Goal: Use online tool/utility: Utilize a website feature to perform a specific function

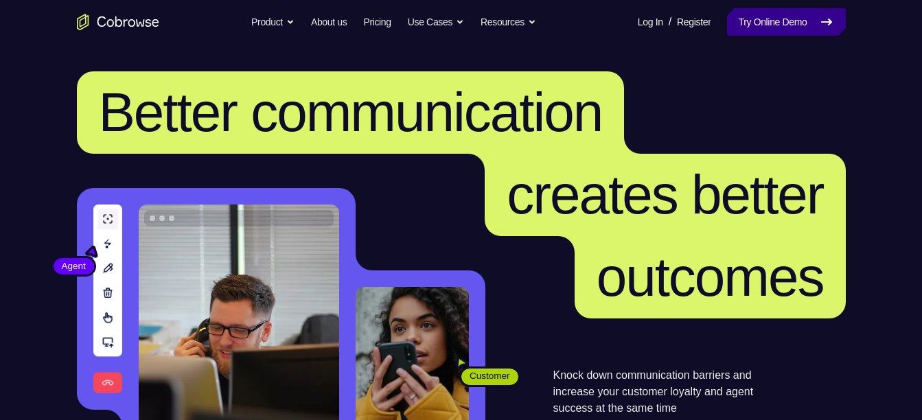
click at [748, 16] on link "Try Online Demo" at bounding box center [786, 21] width 118 height 27
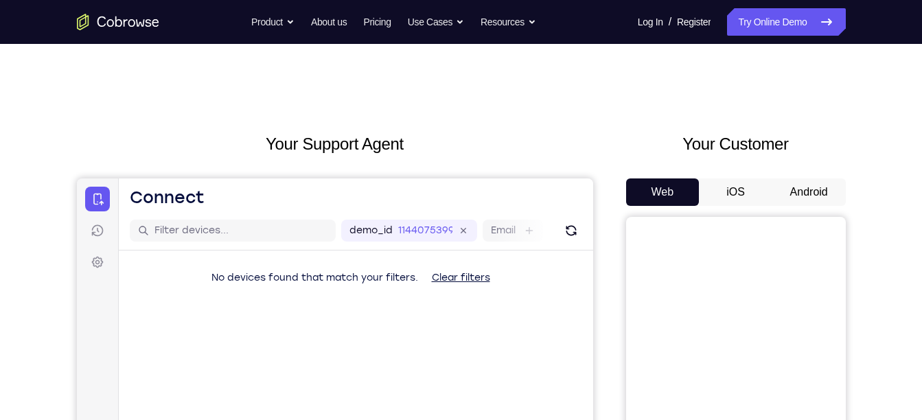
click at [797, 197] on button "Android" at bounding box center [808, 191] width 73 height 27
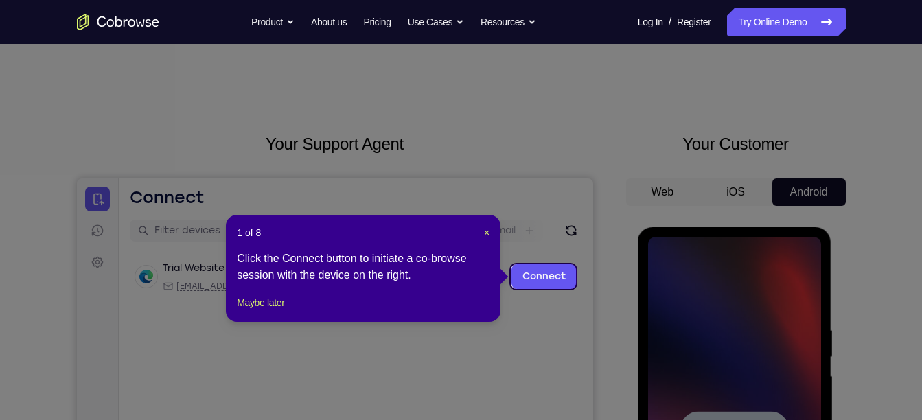
click at [791, 326] on icon at bounding box center [466, 210] width 932 height 420
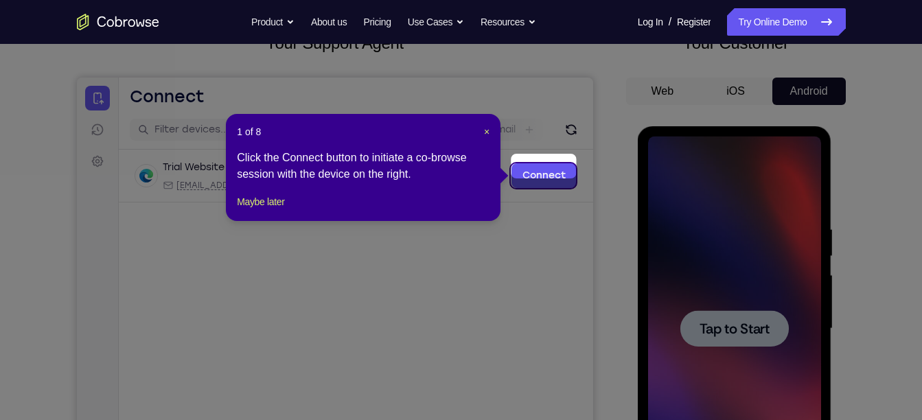
scroll to position [111, 0]
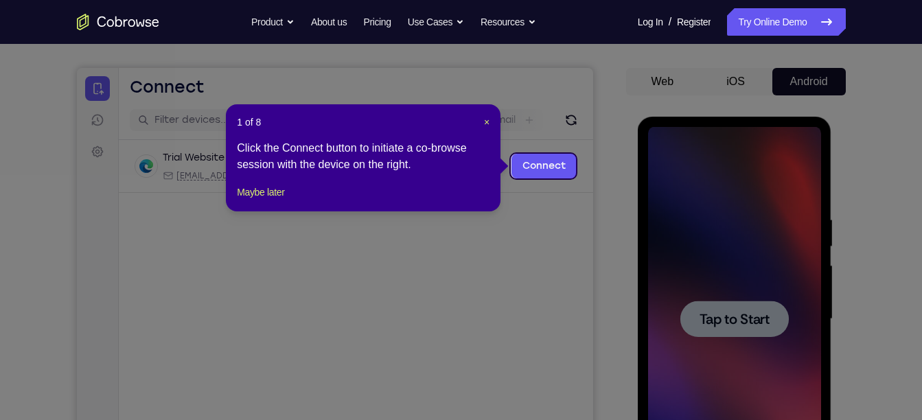
click at [487, 110] on div "1 of 8 × Click the Connect button to initiate a co-browse session with the devi…" at bounding box center [363, 157] width 275 height 107
click at [487, 122] on span "×" at bounding box center [486, 122] width 5 height 11
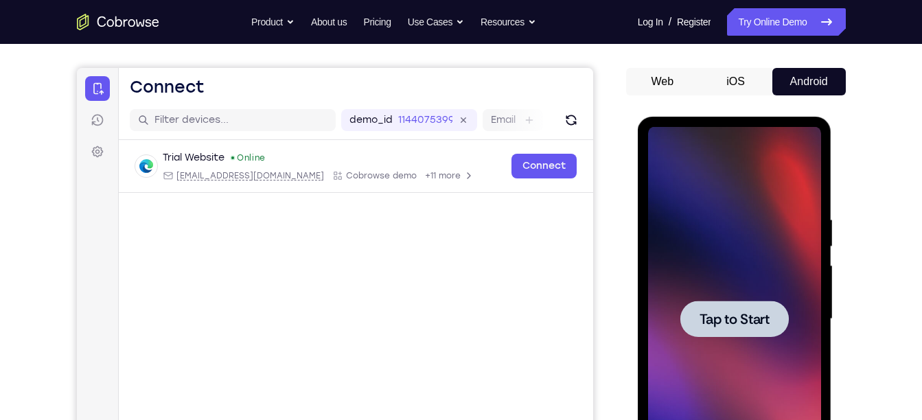
click at [787, 369] on div at bounding box center [734, 319] width 173 height 384
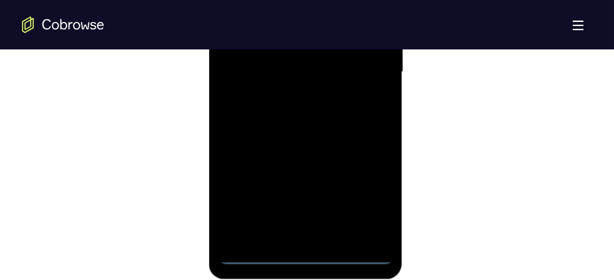
scroll to position [916, 0]
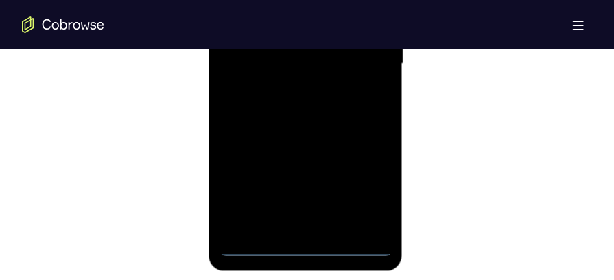
click at [302, 242] on div at bounding box center [305, 65] width 173 height 384
click at [308, 251] on div at bounding box center [305, 65] width 173 height 384
click at [369, 192] on div at bounding box center [305, 65] width 173 height 384
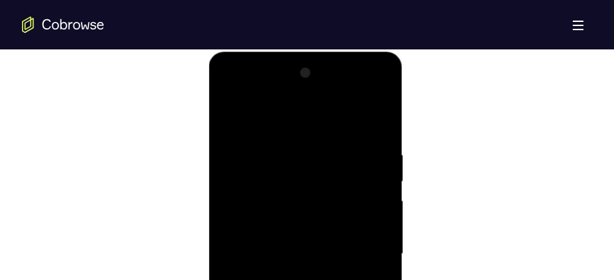
scroll to position [719, 0]
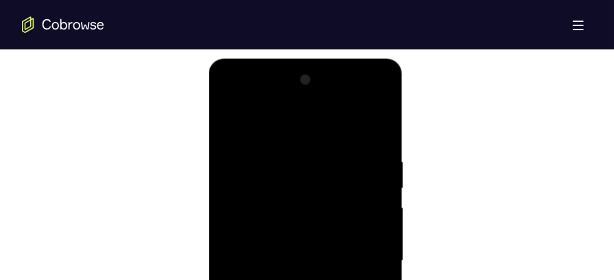
click at [294, 122] on div at bounding box center [305, 261] width 173 height 384
click at [365, 248] on div at bounding box center [305, 261] width 173 height 384
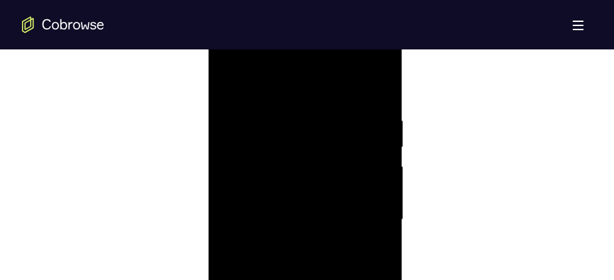
scroll to position [776, 0]
click at [286, 230] on div at bounding box center [305, 204] width 173 height 384
click at [288, 189] on div at bounding box center [305, 204] width 173 height 384
click at [273, 178] on div at bounding box center [305, 204] width 173 height 384
click at [273, 213] on div at bounding box center [305, 204] width 173 height 384
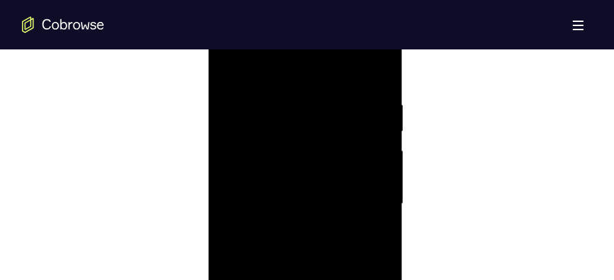
click at [286, 249] on div at bounding box center [305, 204] width 173 height 384
drag, startPoint x: 329, startPoint y: 137, endPoint x: 329, endPoint y: 275, distance: 138.7
click at [329, 275] on div at bounding box center [305, 230] width 173 height 384
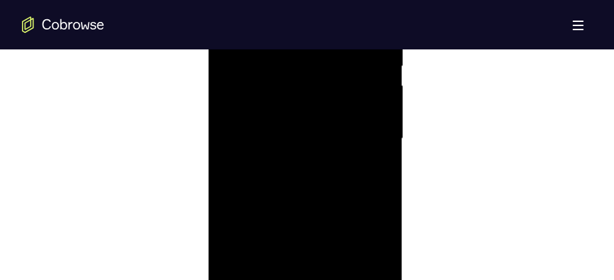
click at [310, 130] on div at bounding box center [305, 140] width 173 height 384
click at [292, 144] on div at bounding box center [305, 140] width 173 height 384
click at [257, 104] on div at bounding box center [305, 140] width 173 height 384
click at [258, 137] on div at bounding box center [305, 140] width 173 height 384
click at [286, 181] on div at bounding box center [305, 140] width 173 height 384
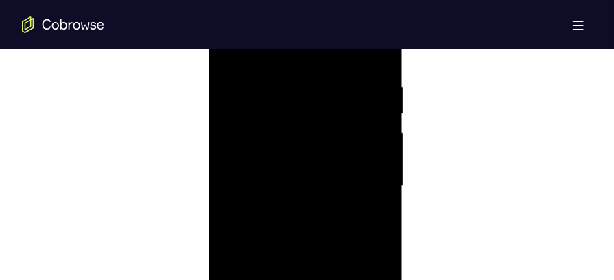
scroll to position [793, 0]
click at [277, 188] on div at bounding box center [305, 188] width 173 height 384
click at [275, 203] on div at bounding box center [305, 159] width 173 height 384
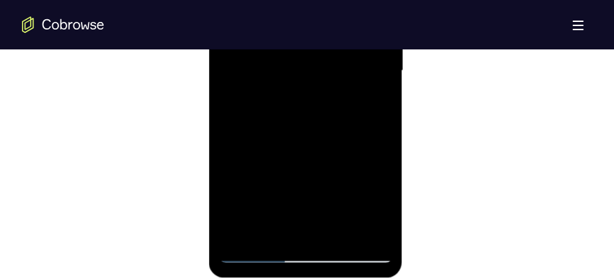
click at [364, 232] on div at bounding box center [305, 72] width 173 height 384
click at [338, 117] on div at bounding box center [305, 72] width 173 height 384
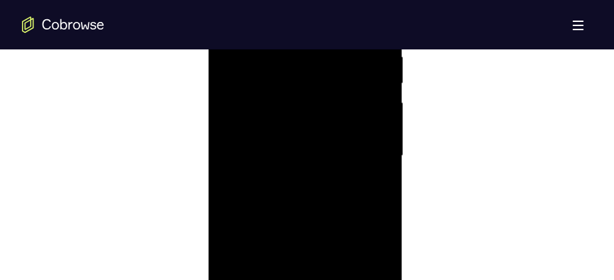
scroll to position [845, 0]
click at [323, 179] on div at bounding box center [305, 136] width 173 height 384
click at [301, 185] on div at bounding box center [305, 136] width 173 height 384
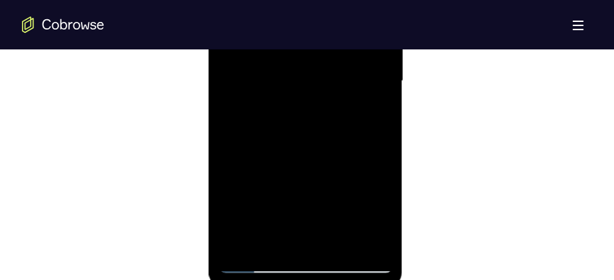
scroll to position [909, 0]
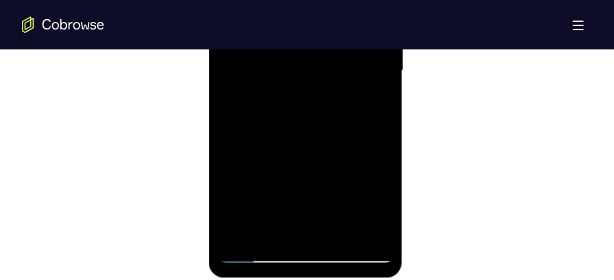
click at [311, 257] on div at bounding box center [305, 72] width 173 height 384
